Goal: Find specific page/section: Find specific page/section

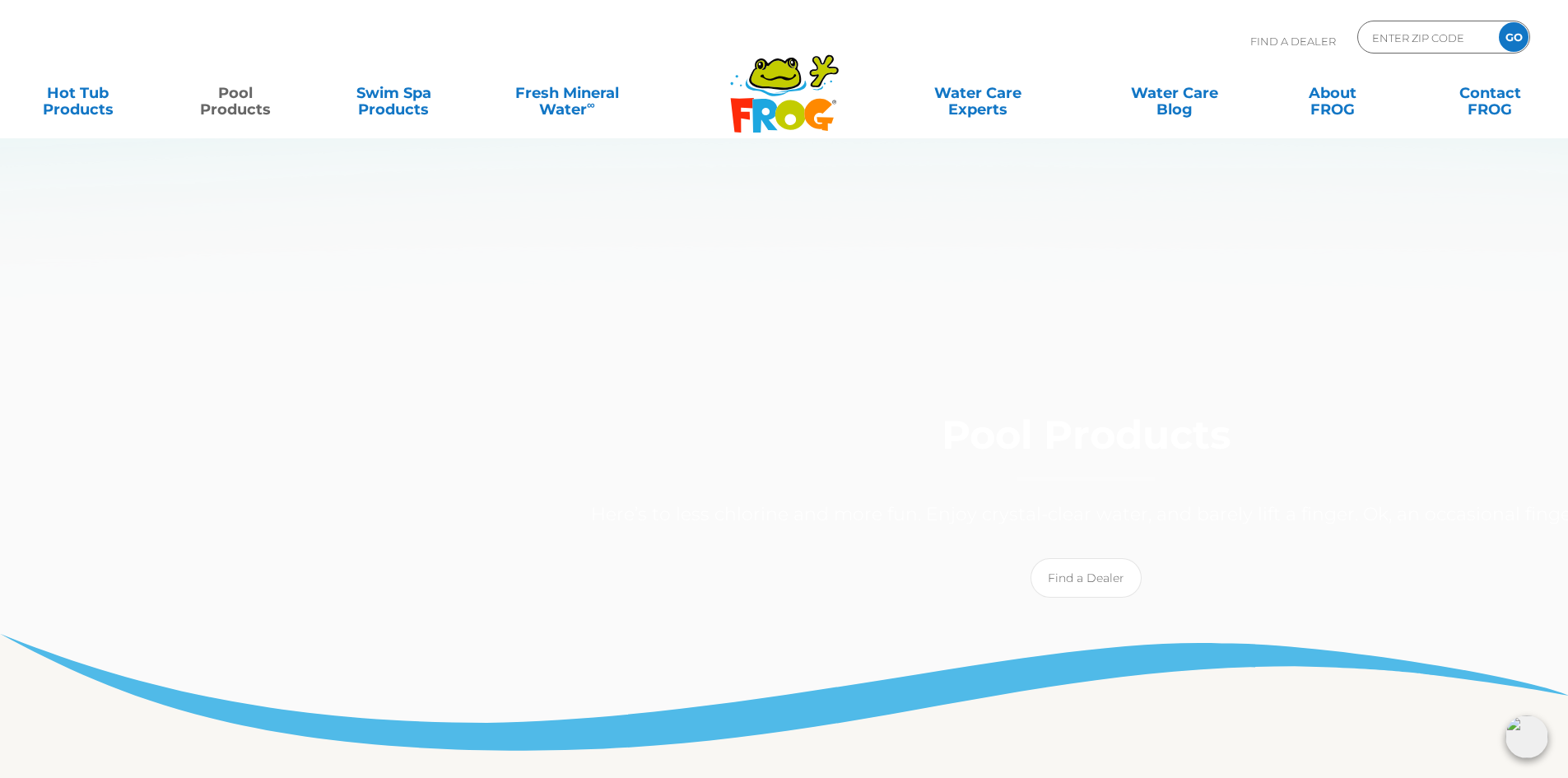
click at [1371, 49] on input "ENTER ZIP CODE" at bounding box center [1426, 37] width 111 height 24
click at [1371, 49] on input "TER ZIP CODE" at bounding box center [1426, 37] width 111 height 24
type input "T"
type input "62236"
click at [1498, 52] on input "GO" at bounding box center [1513, 37] width 30 height 30
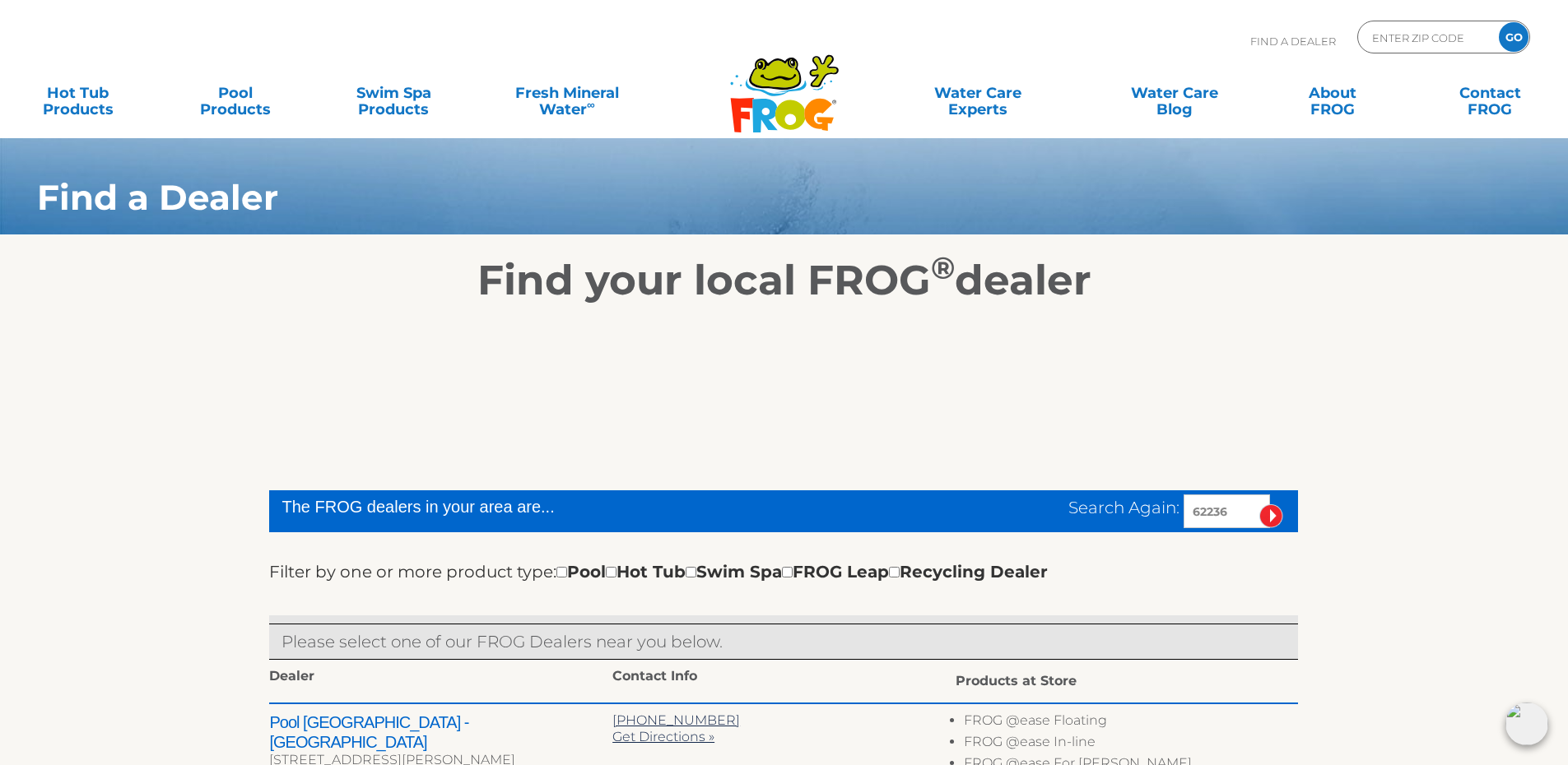
click at [1498, 52] on input "GO" at bounding box center [1513, 37] width 30 height 30
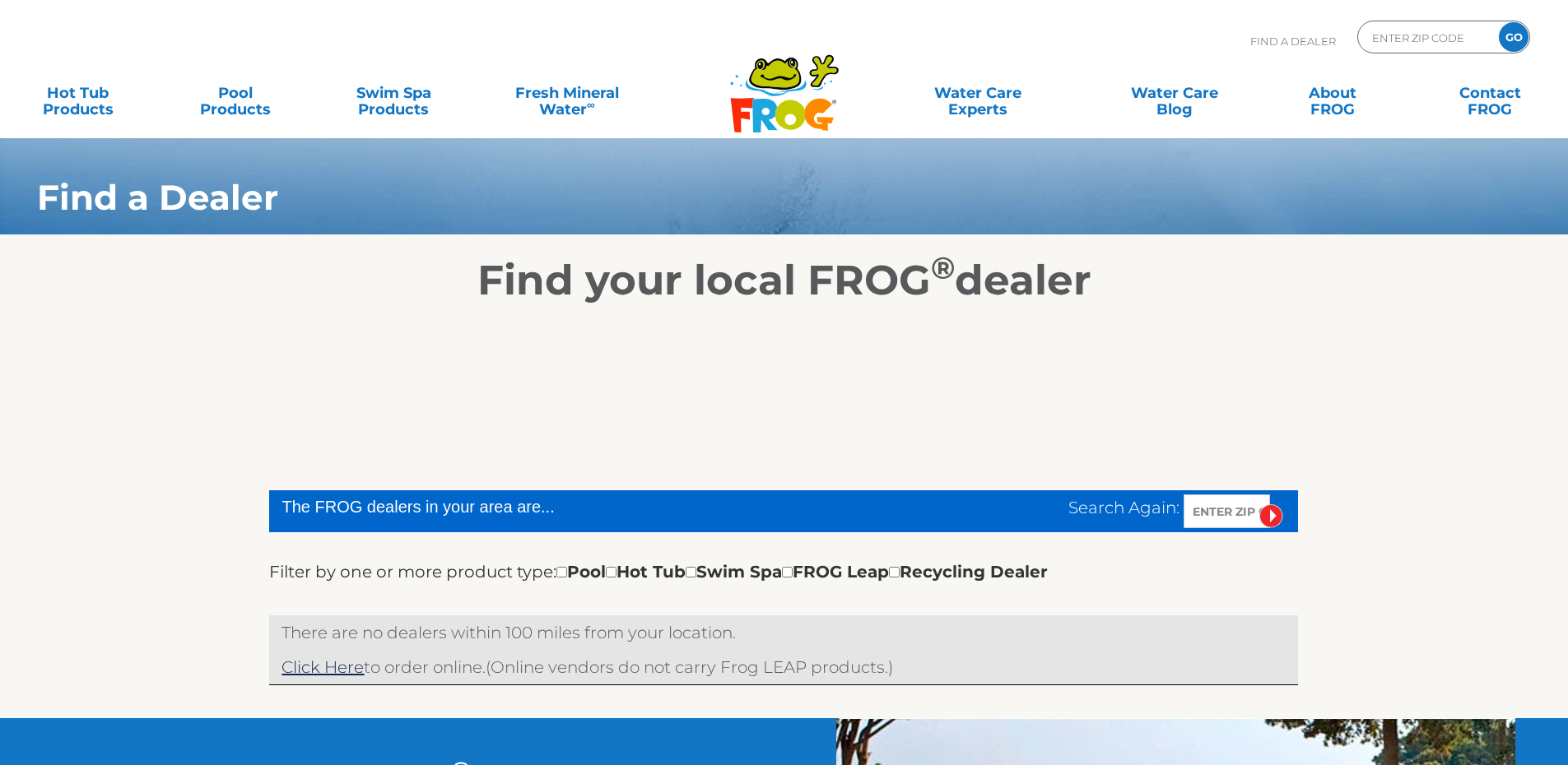
click at [1371, 49] on input "ENTER ZIP CODE" at bounding box center [1426, 37] width 111 height 24
type input "E"
type input "62236"
click at [1498, 52] on input "GO" at bounding box center [1513, 37] width 30 height 30
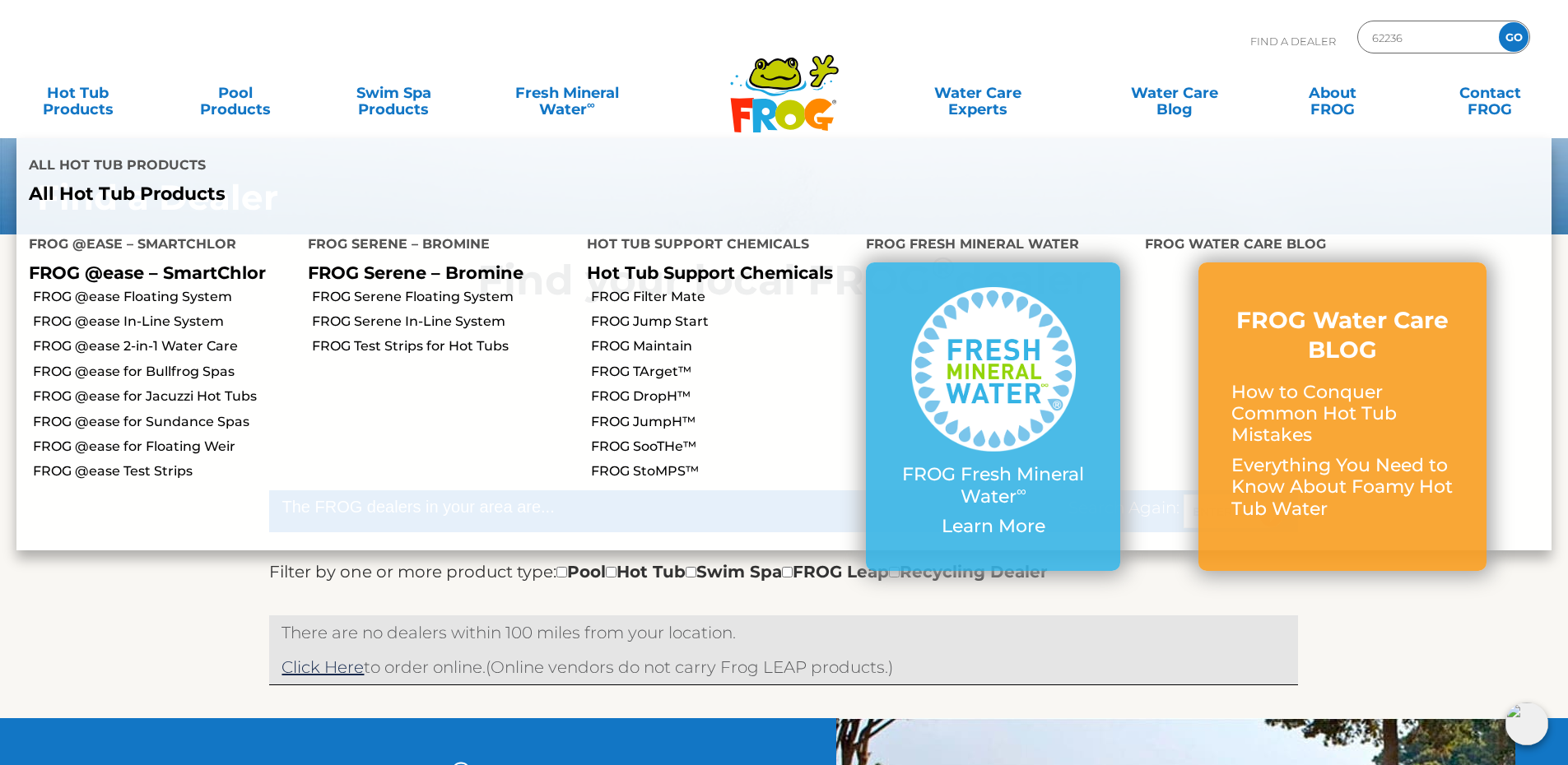
scroll to position [389, 0]
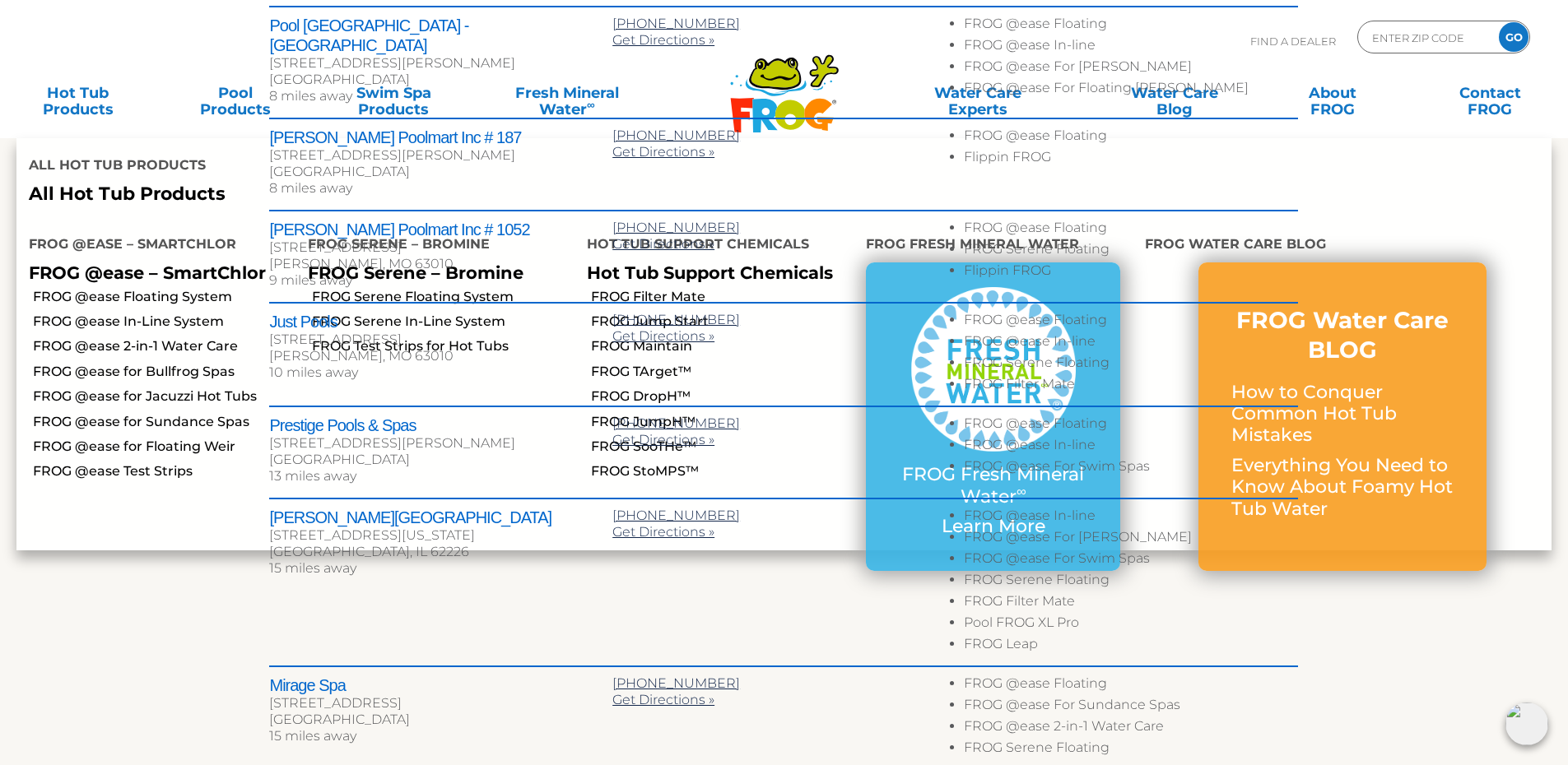
scroll to position [741, 0]
